Goal: Task Accomplishment & Management: Manage account settings

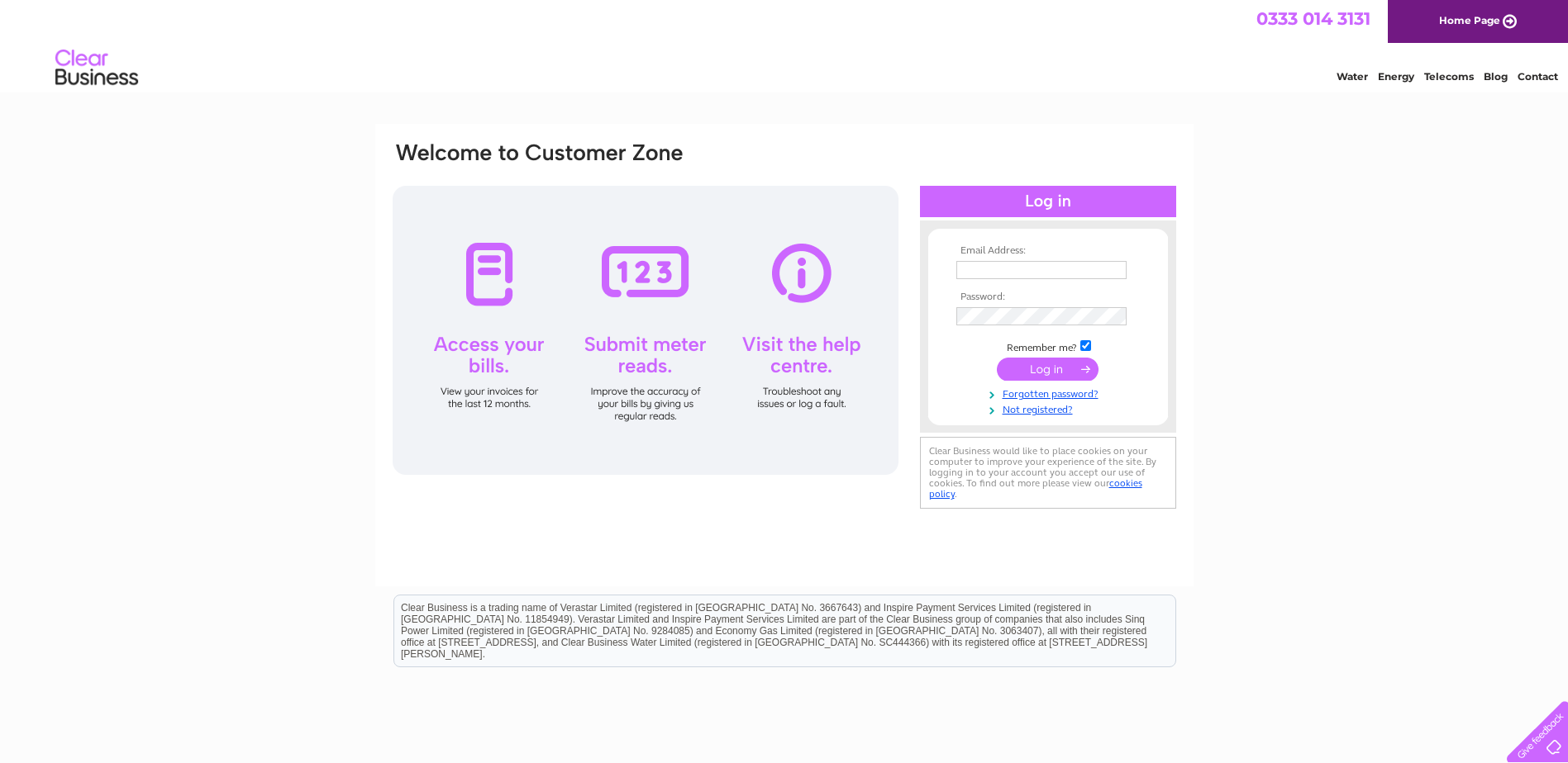
type input "th.maintenance@hotmail.co.uk"
click at [1048, 370] on input "submit" at bounding box center [1047, 369] width 101 height 23
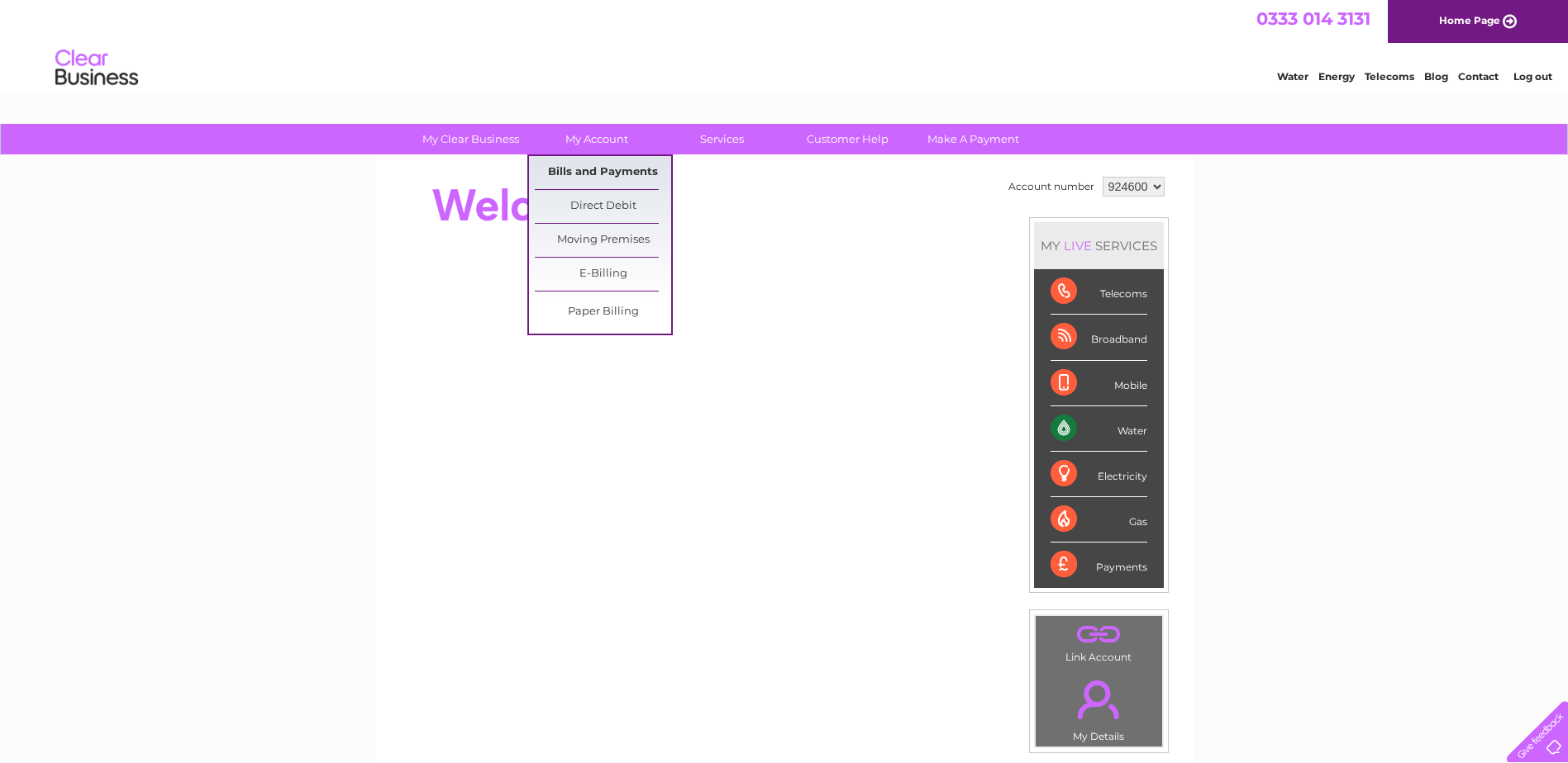
click at [586, 165] on link "Bills and Payments" at bounding box center [603, 172] width 136 height 33
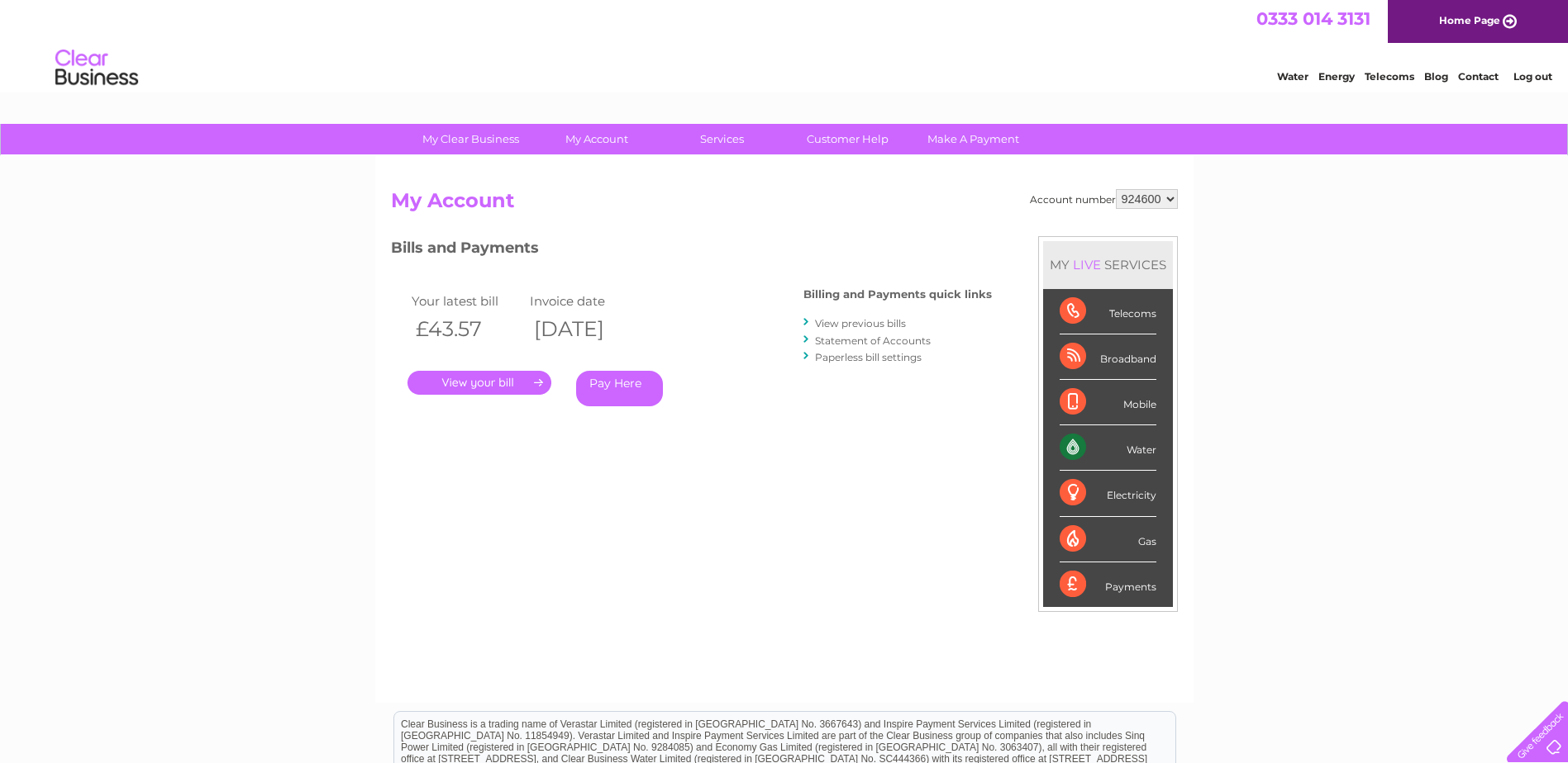
click at [487, 388] on link "." at bounding box center [479, 383] width 144 height 24
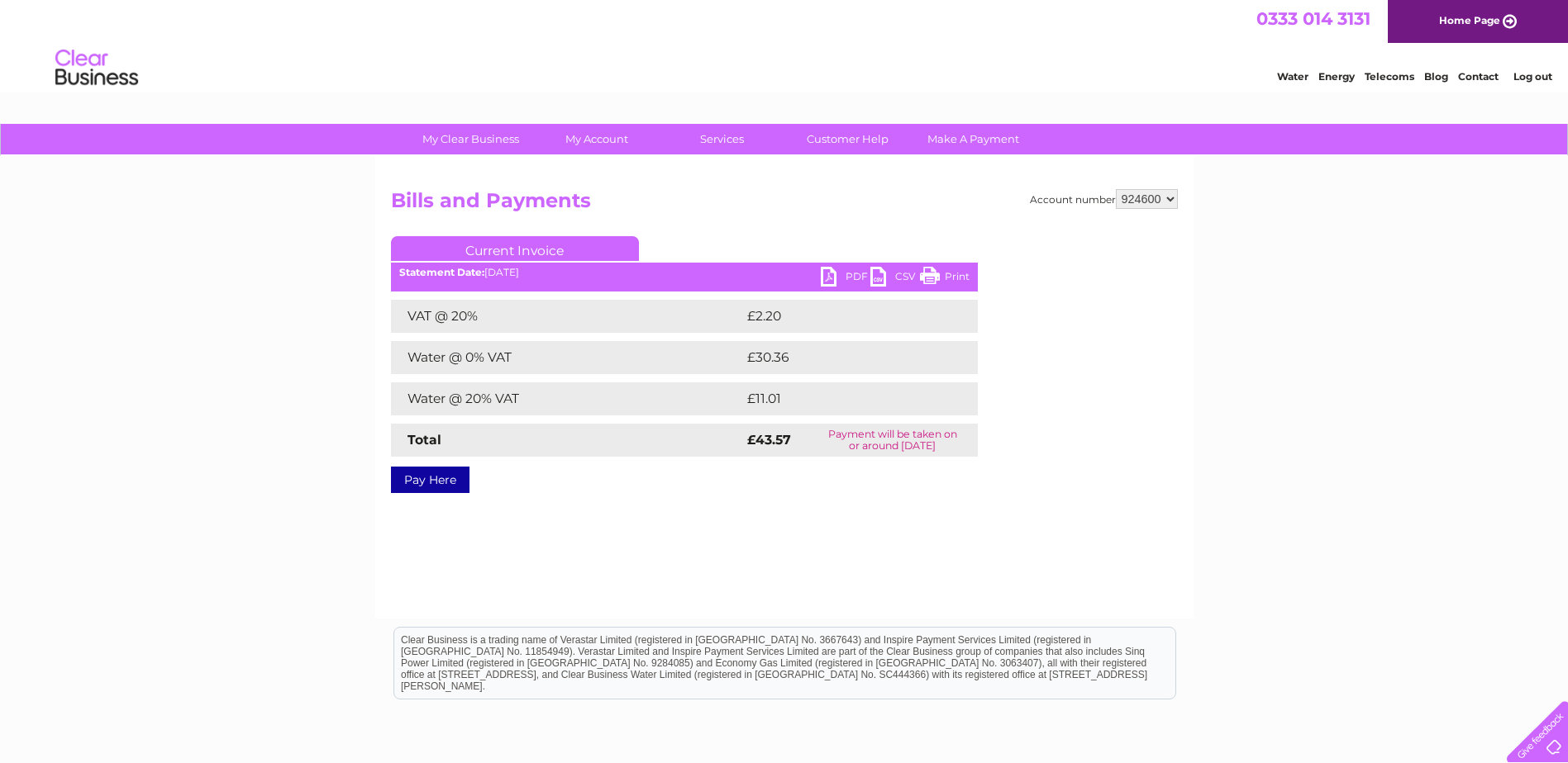
click at [833, 272] on link "PDF" at bounding box center [845, 279] width 50 height 24
